Goal: Information Seeking & Learning: Learn about a topic

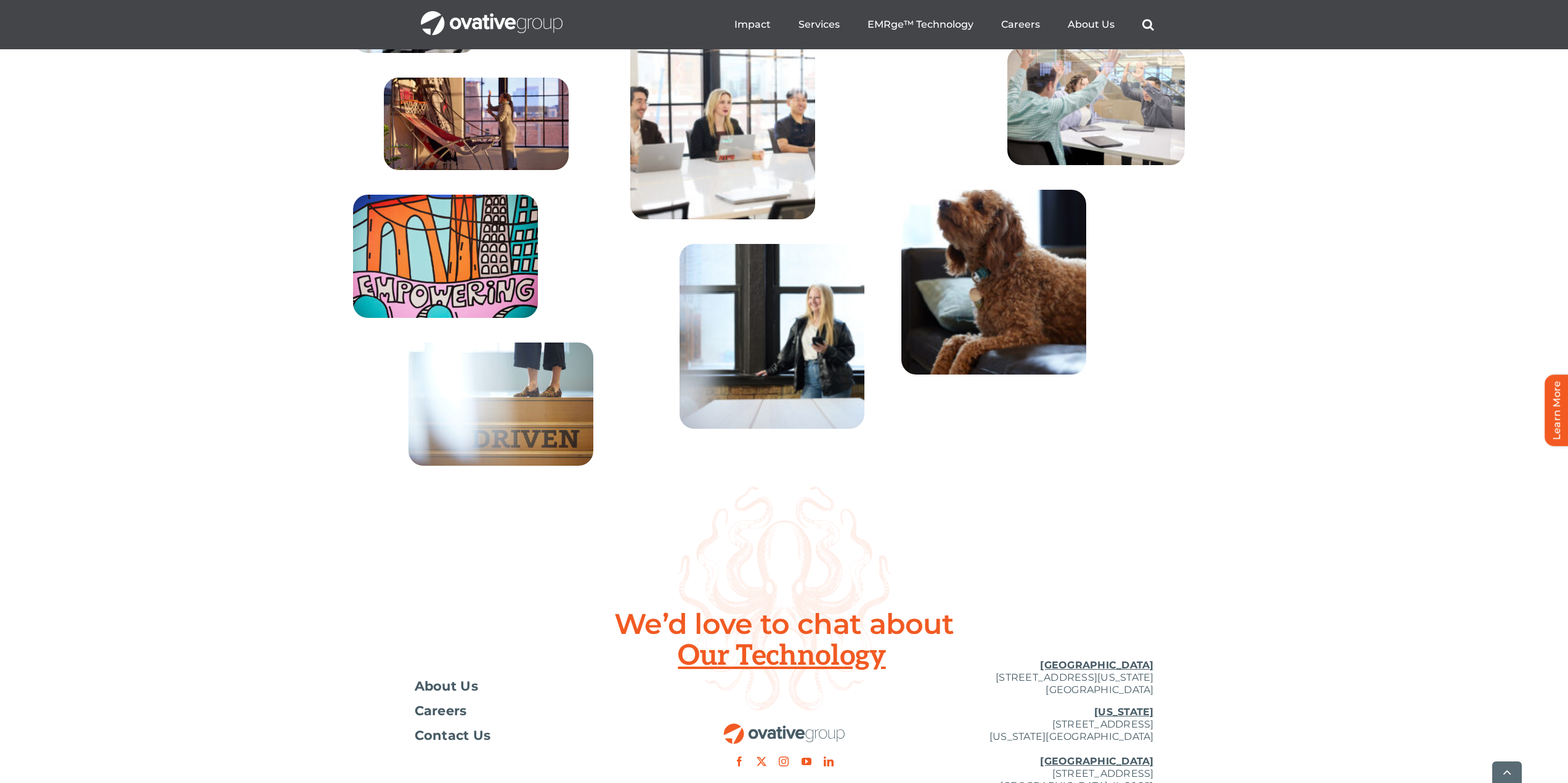
scroll to position [4432, 0]
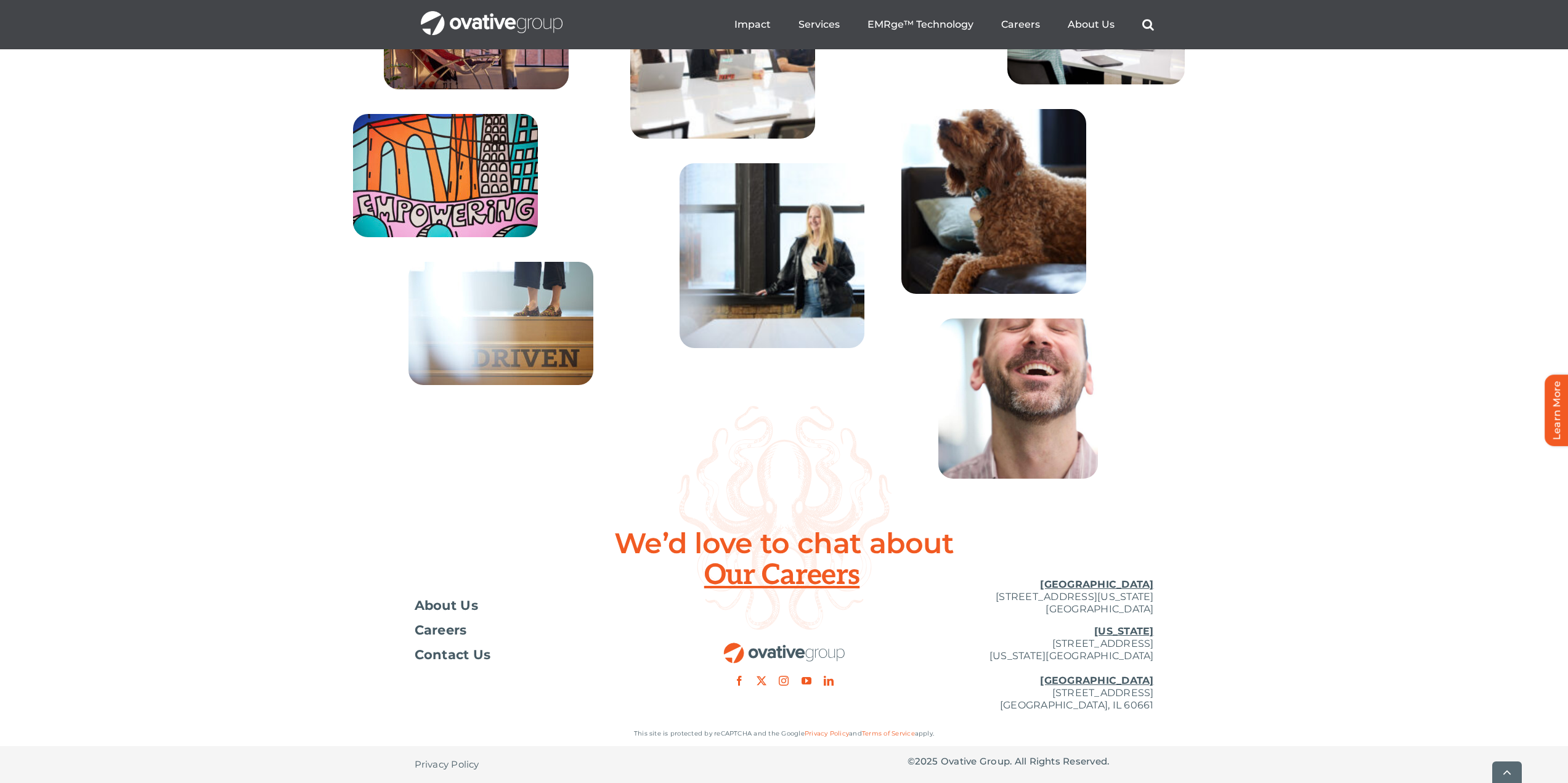
click at [443, 622] on ul "About Us Careers Contact Us" at bounding box center [538, 631] width 246 height 62
click at [441, 634] on span "Careers" at bounding box center [441, 631] width 52 height 12
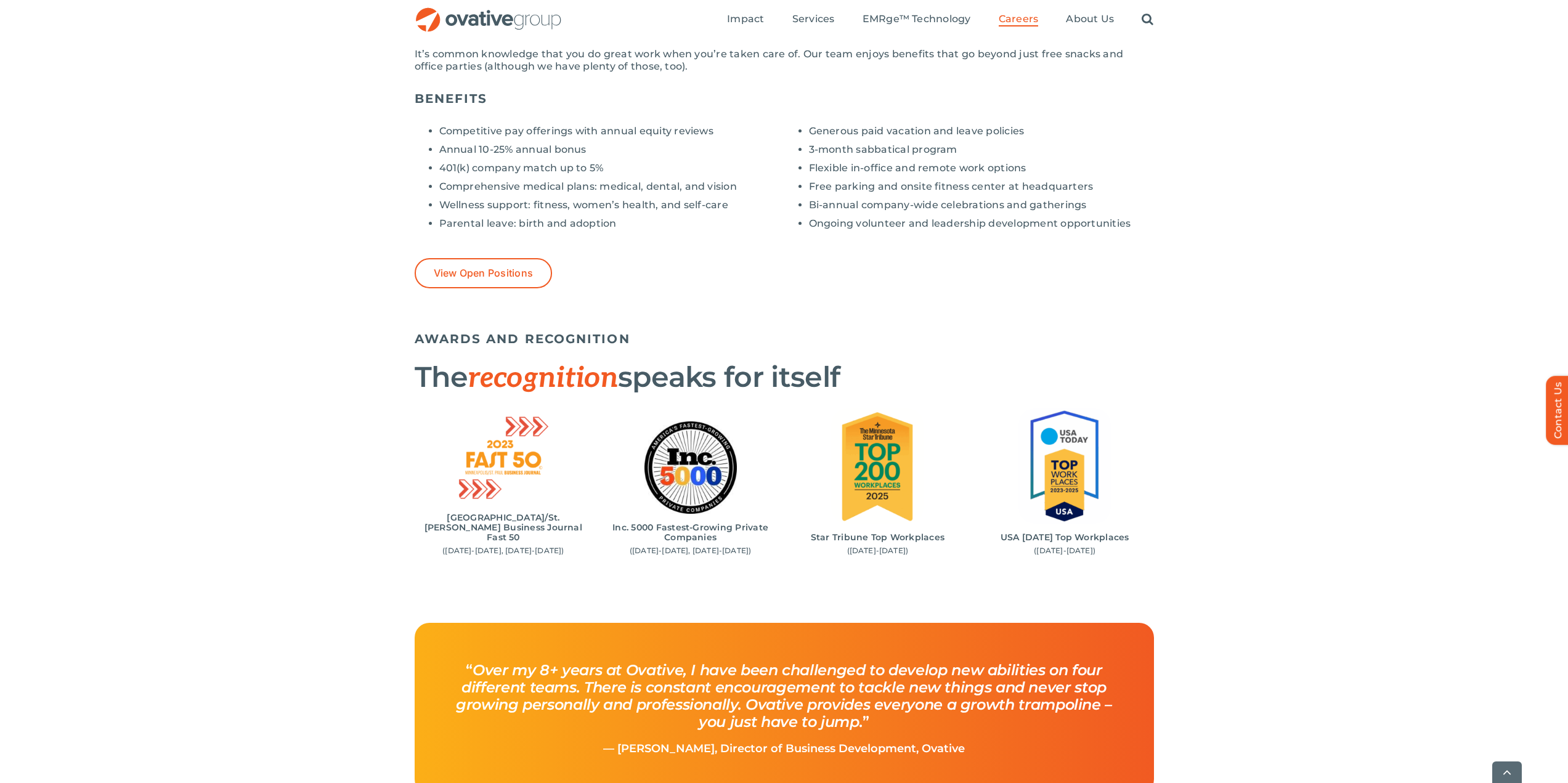
scroll to position [985, 0]
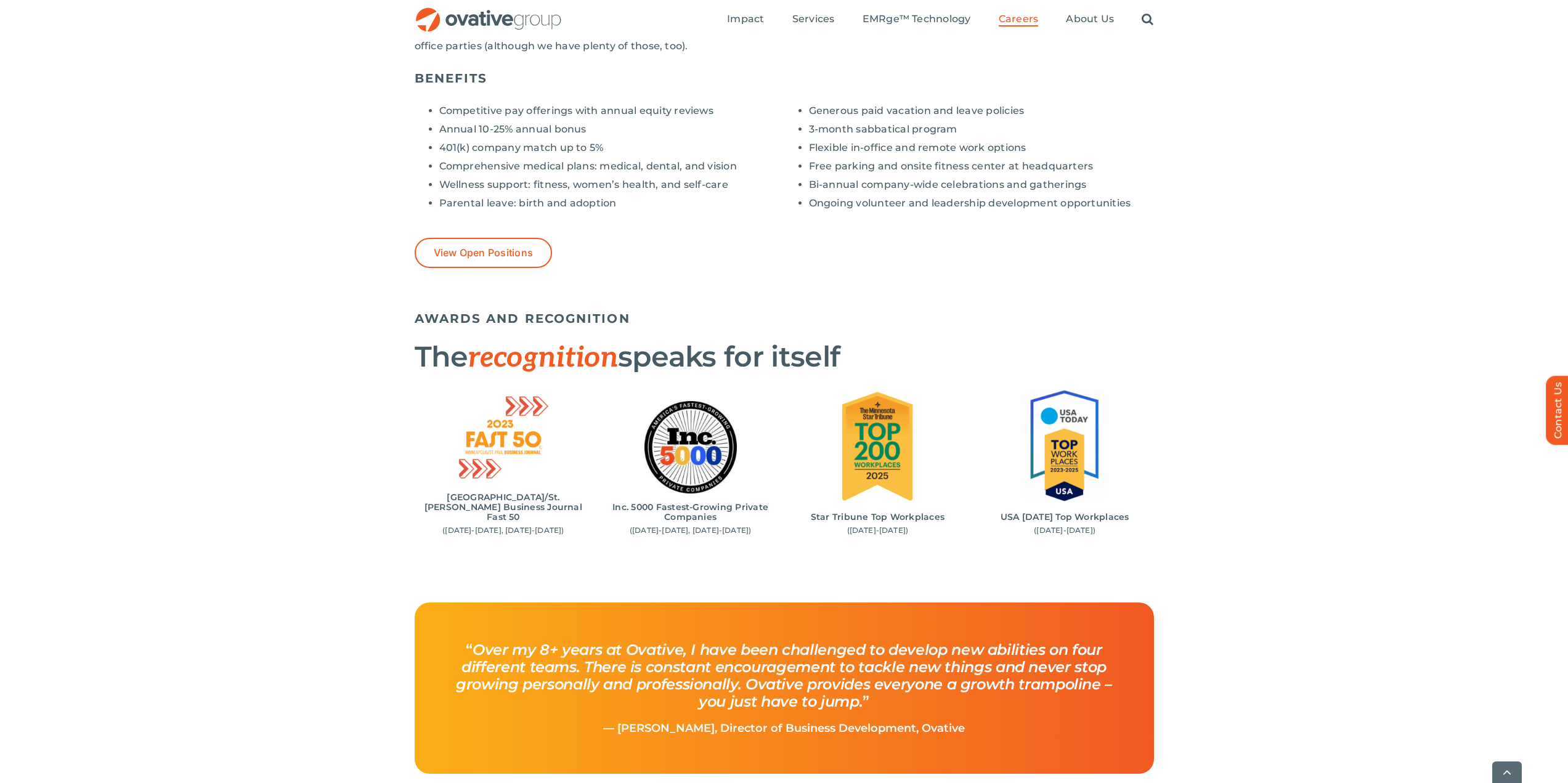
click at [423, 227] on div "Competitive pay offerings with annual equity reviews Annual 10-25% annual bonus…" at bounding box center [600, 166] width 369 height 143
click at [452, 251] on span "View Open Positions" at bounding box center [483, 253] width 100 height 12
